Goal: Task Accomplishment & Management: Complete application form

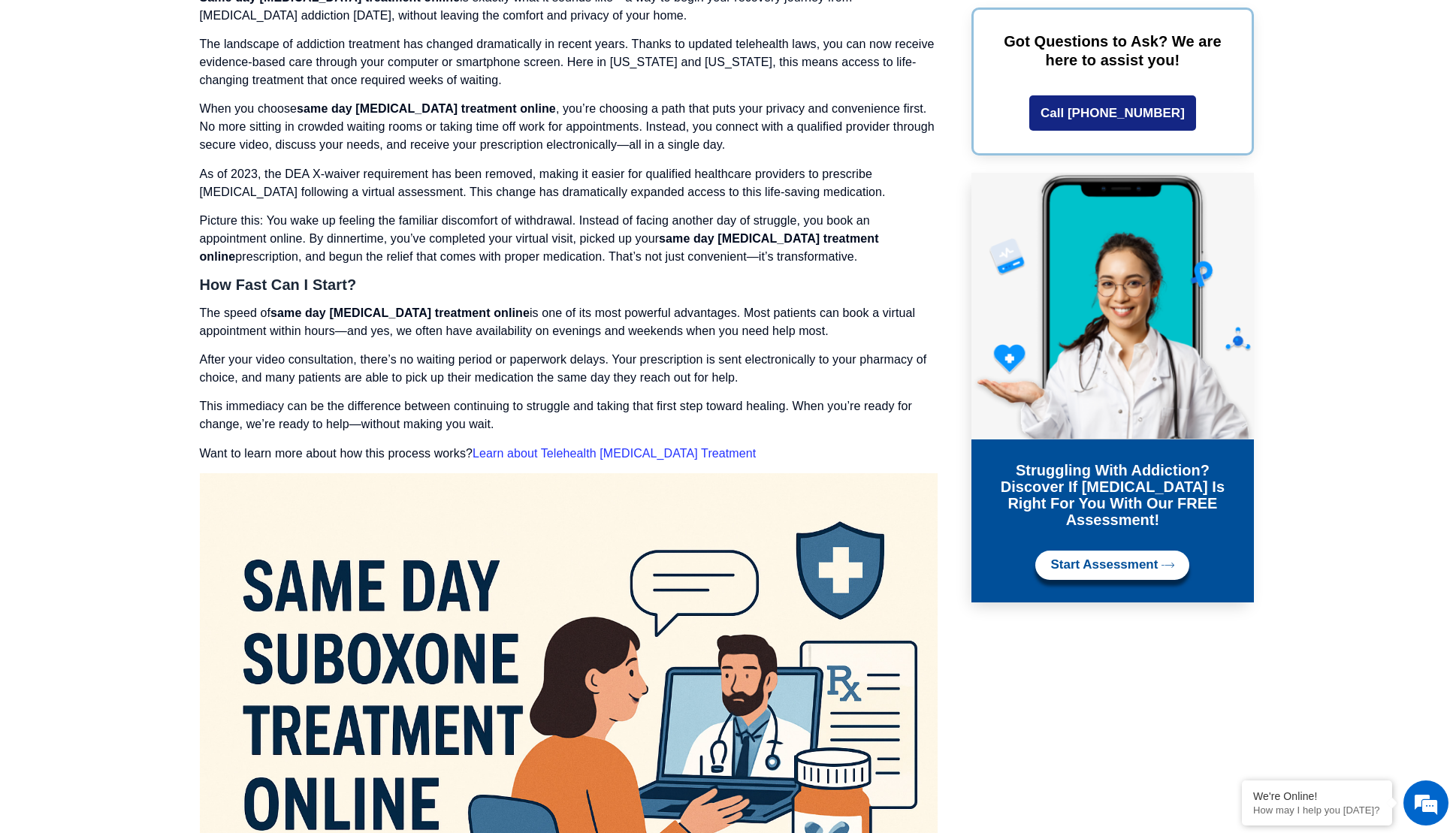
scroll to position [2634, 0]
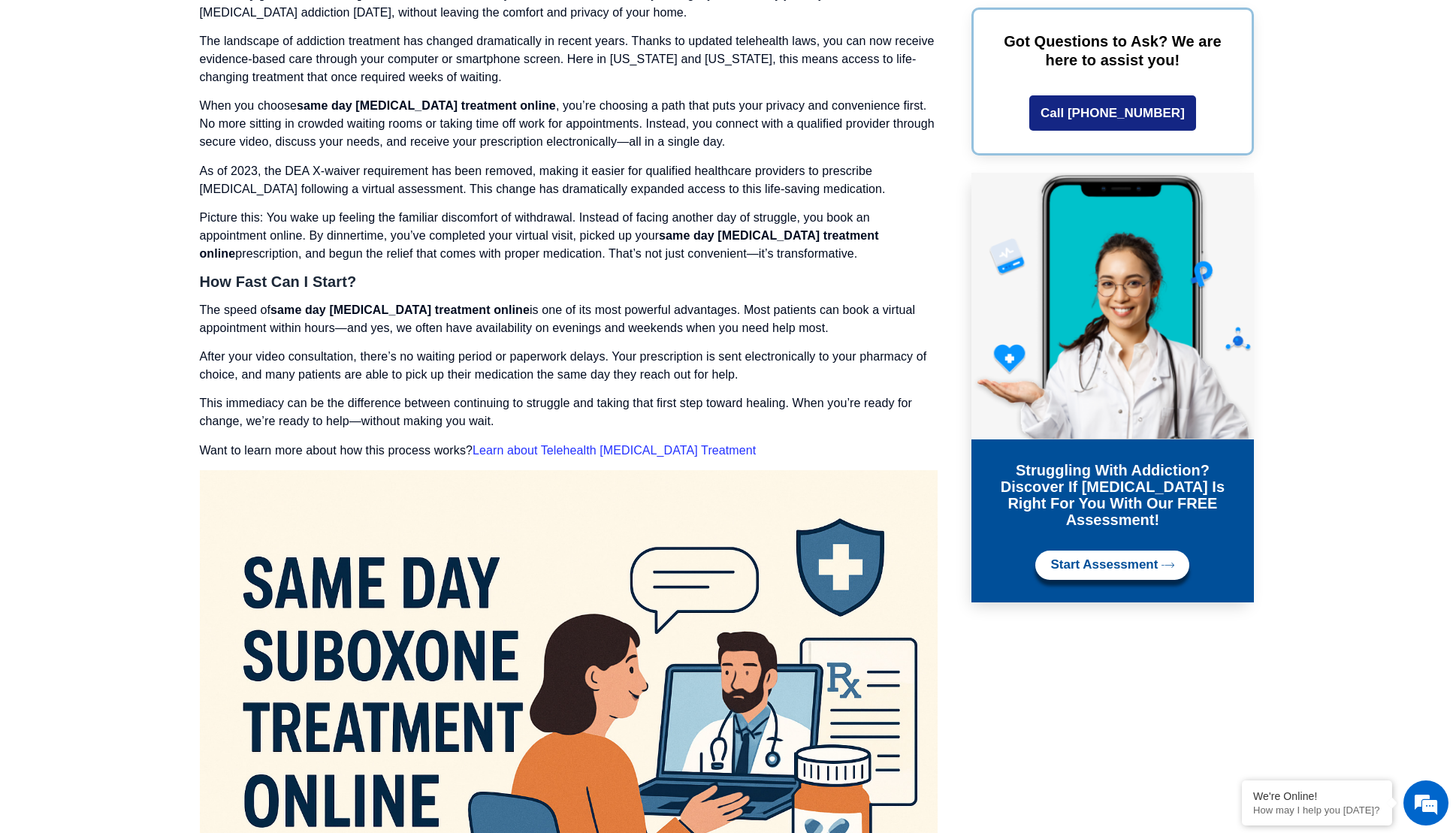
click at [648, 444] on link "Learn about Telehealth Opioid Treatment" at bounding box center [614, 450] width 283 height 12
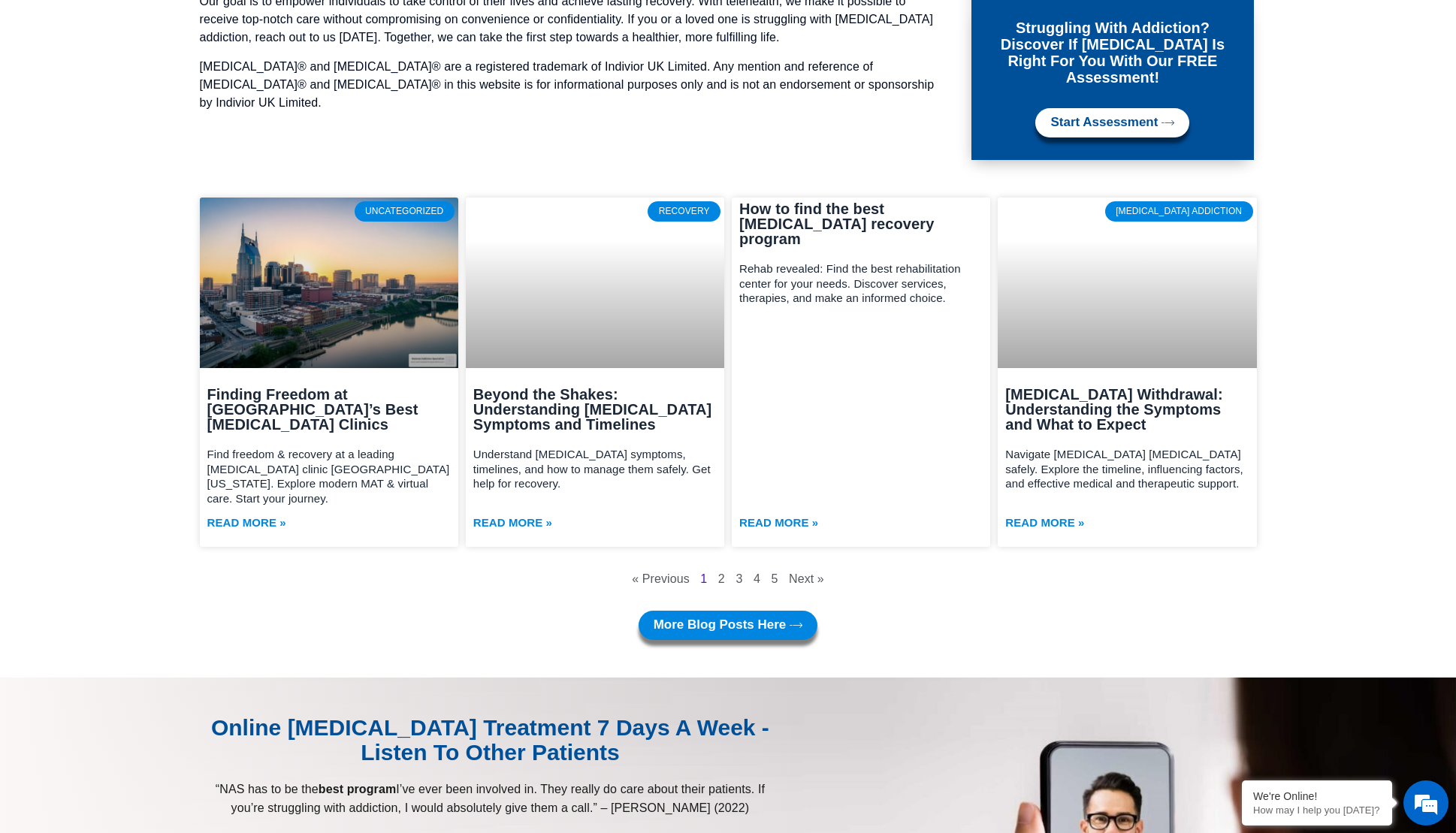
scroll to position [5955, 0]
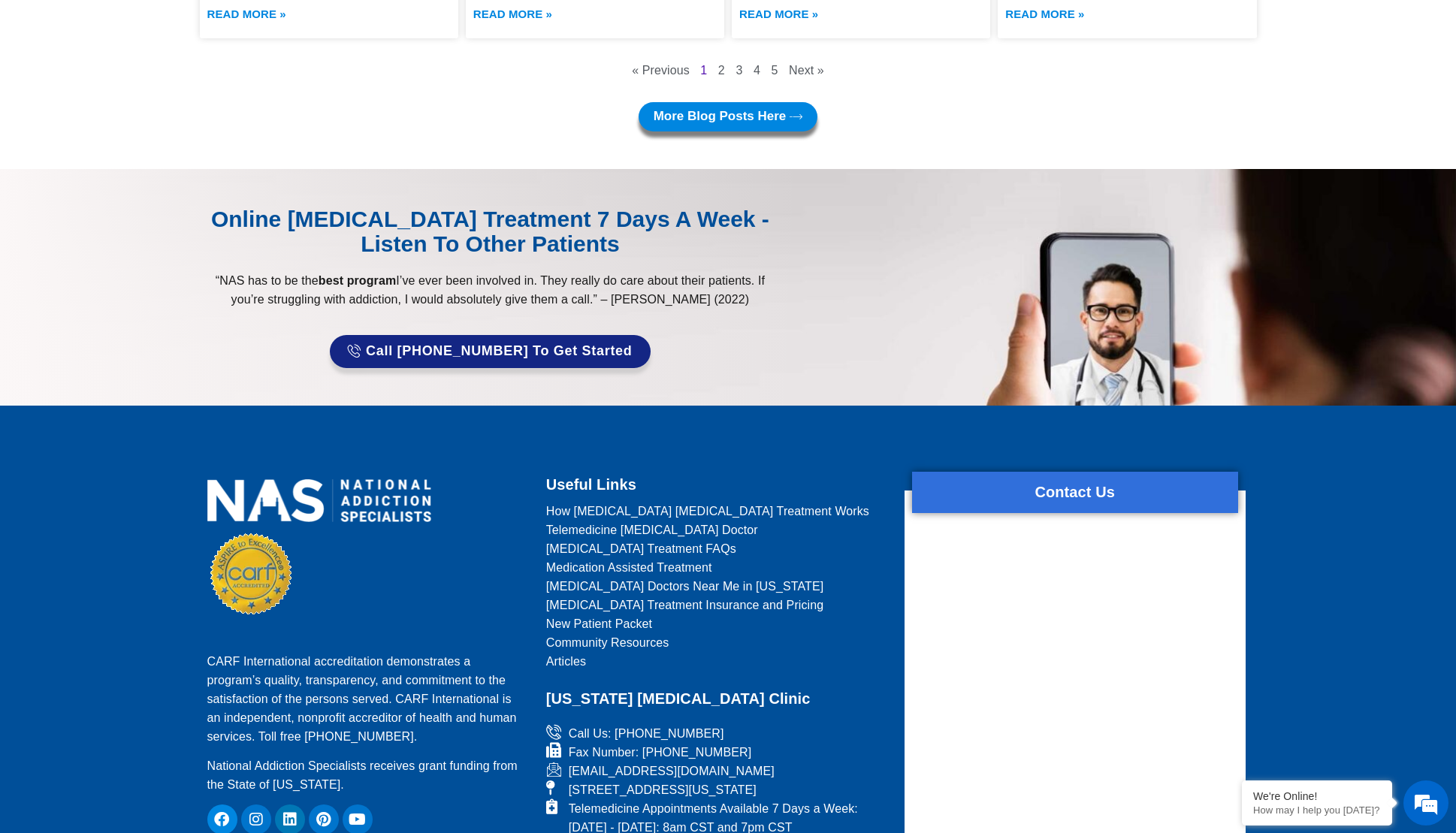
click at [721, 596] on span "[MEDICAL_DATA] Treatment Insurance and Pricing" at bounding box center [685, 605] width 278 height 19
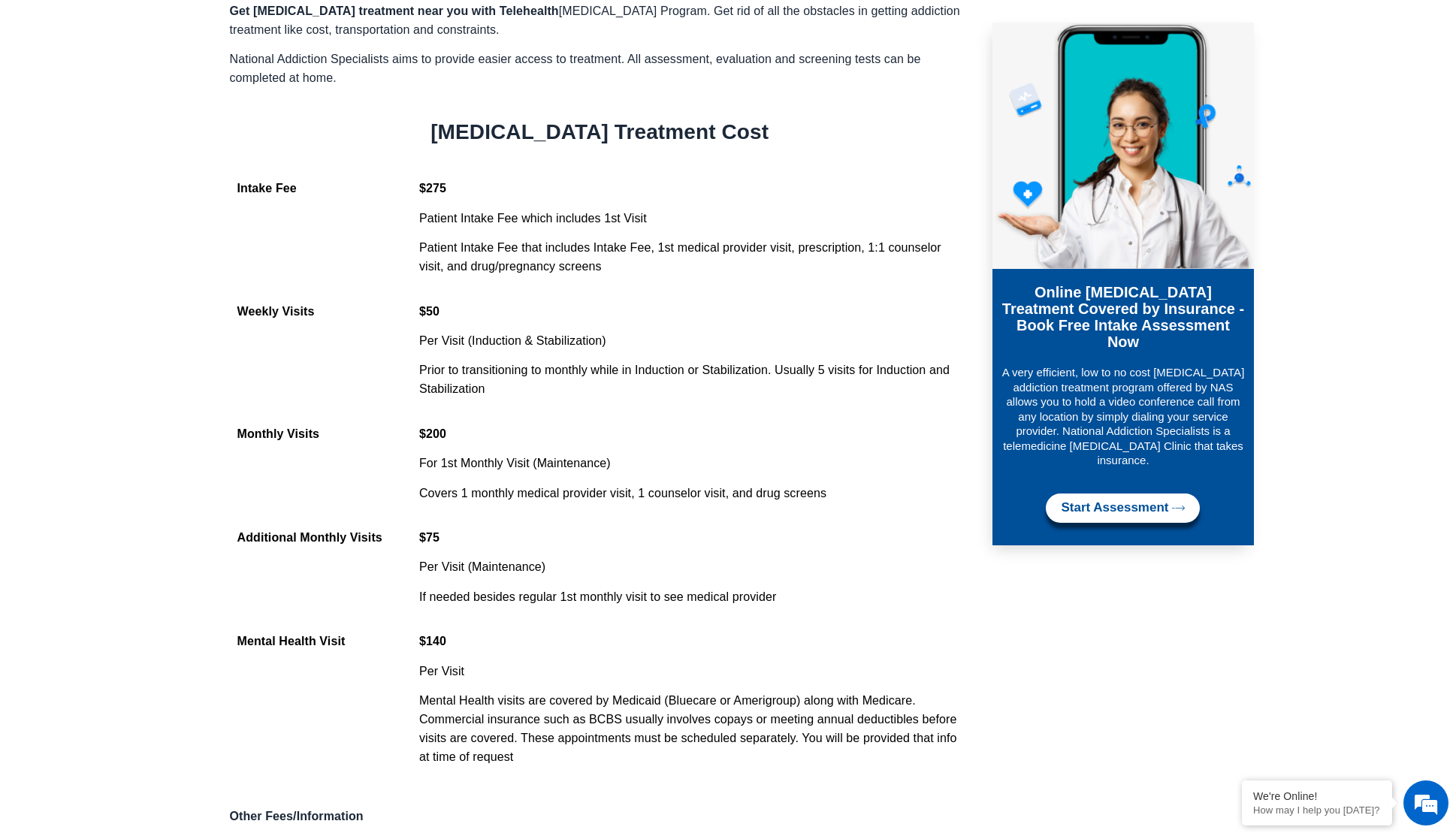
scroll to position [1282, 0]
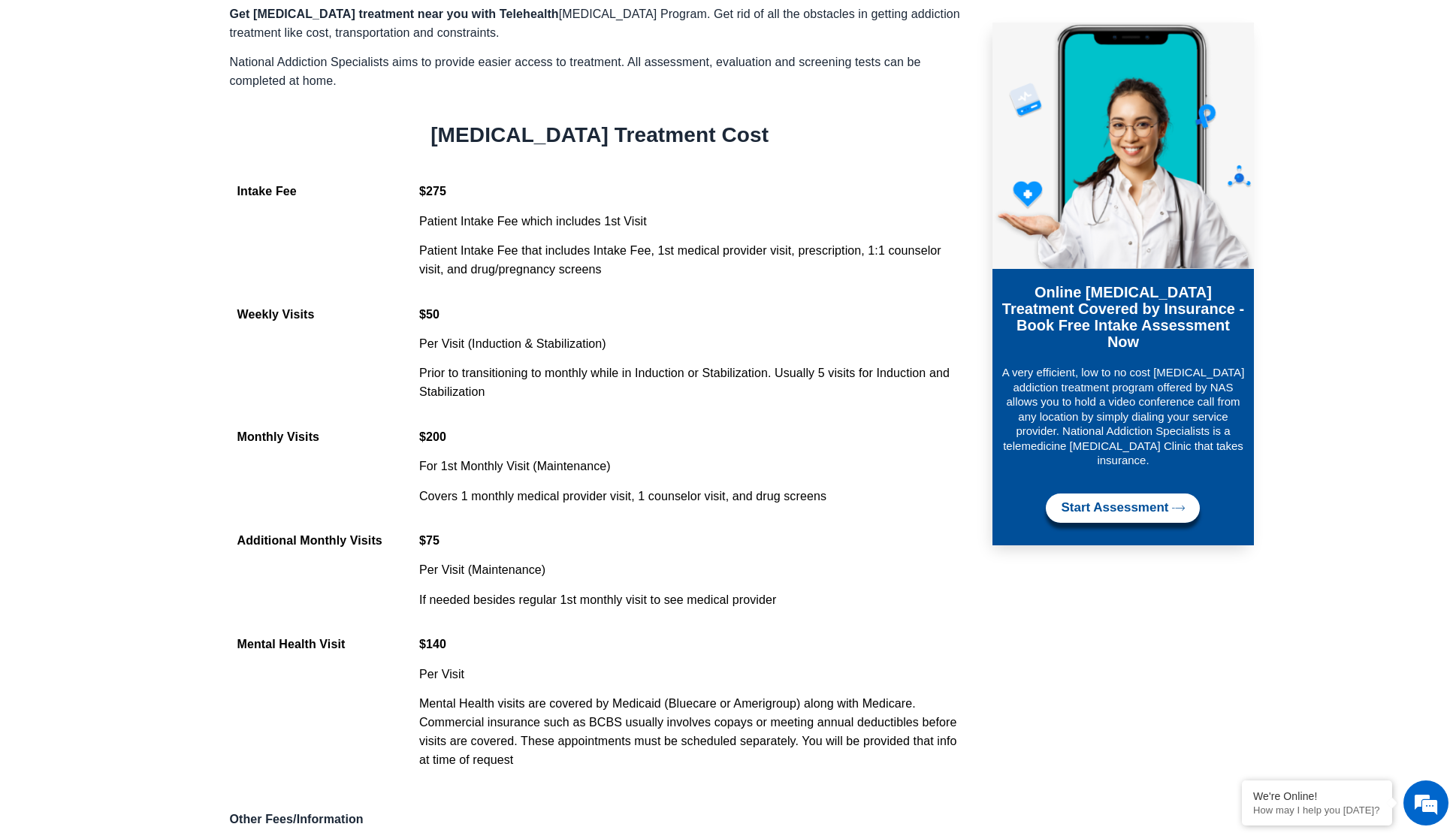
click at [1057, 493] on link "Start Assessment" at bounding box center [1122, 508] width 154 height 29
